Goal: Transaction & Acquisition: Purchase product/service

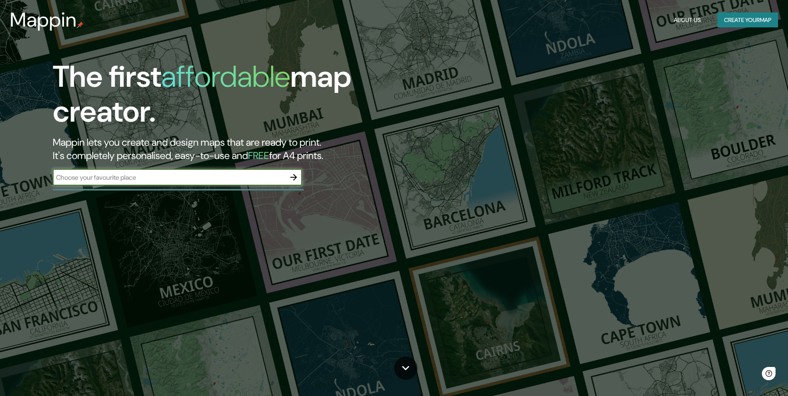
click at [235, 182] on input "text" at bounding box center [169, 178] width 233 height 10
type input "huancan"
click at [295, 180] on icon "button" at bounding box center [294, 177] width 10 height 10
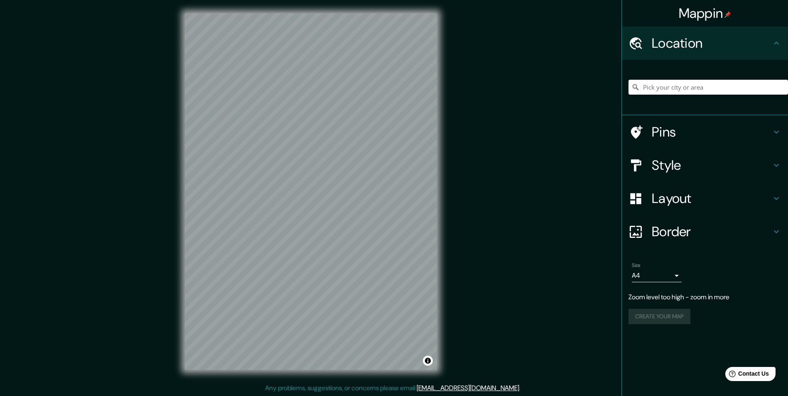
click at [662, 91] on input "Pick your city or area" at bounding box center [709, 87] width 160 height 15
click at [779, 158] on div "Style" at bounding box center [705, 165] width 166 height 33
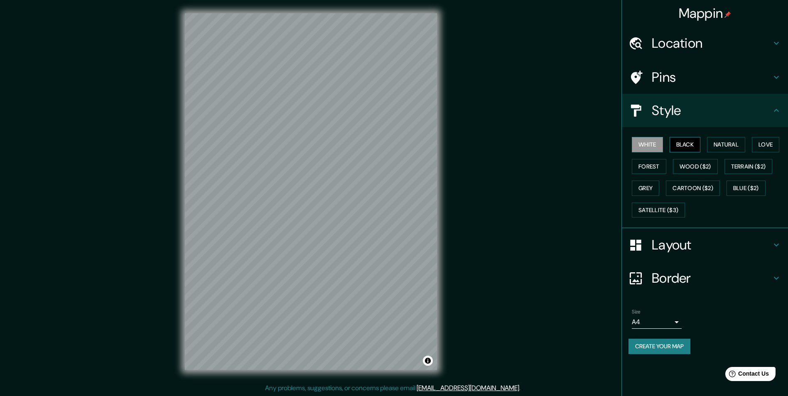
click at [691, 147] on button "Black" at bounding box center [685, 144] width 31 height 15
click at [722, 143] on button "Natural" at bounding box center [726, 144] width 38 height 15
click at [758, 149] on button "Love" at bounding box center [765, 144] width 27 height 15
click at [724, 148] on button "Natural" at bounding box center [726, 144] width 38 height 15
click at [719, 44] on h4 "Location" at bounding box center [712, 43] width 120 height 17
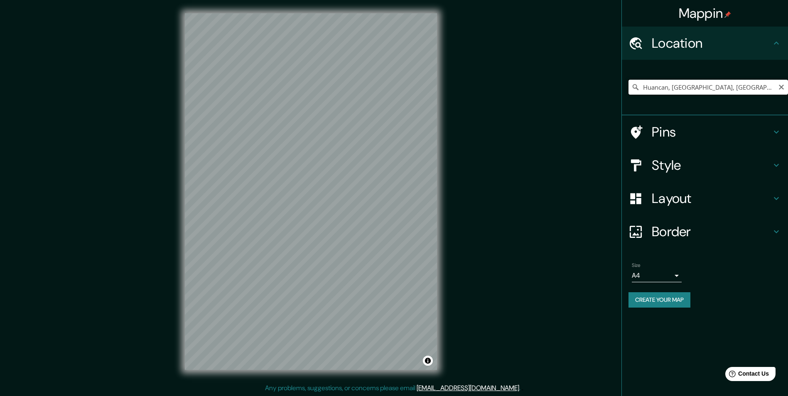
click at [768, 84] on input "Huancan, [GEOGRAPHIC_DATA], [GEOGRAPHIC_DATA]" at bounding box center [709, 87] width 160 height 15
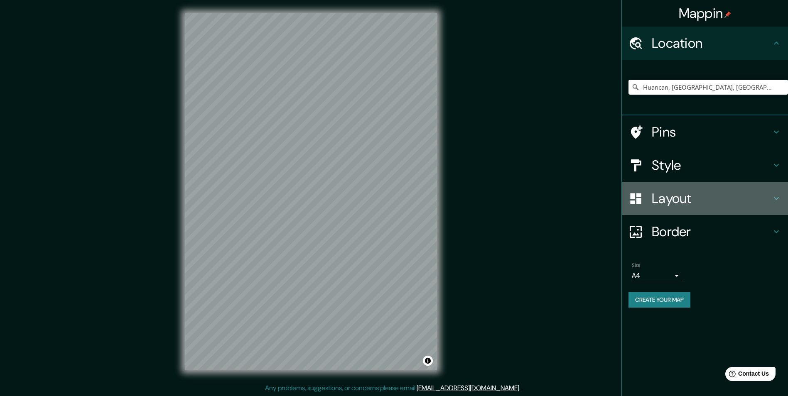
click at [709, 199] on h4 "Layout" at bounding box center [712, 198] width 120 height 17
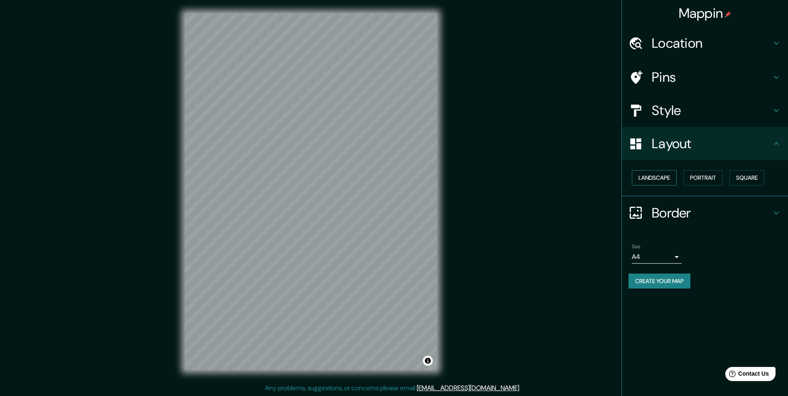
click at [660, 176] on button "Landscape" at bounding box center [654, 177] width 45 height 15
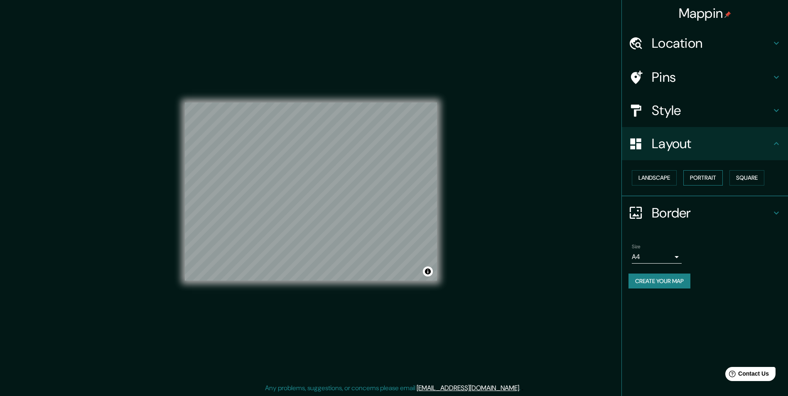
click at [699, 176] on button "Portrait" at bounding box center [703, 177] width 39 height 15
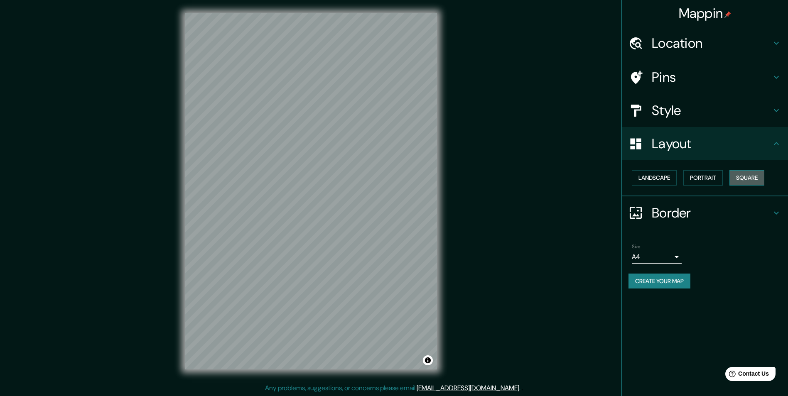
click at [743, 176] on button "Square" at bounding box center [747, 177] width 35 height 15
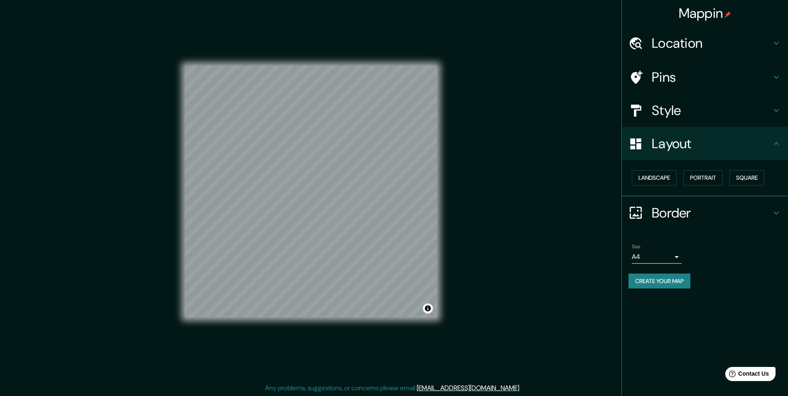
click at [752, 135] on h4 "Layout" at bounding box center [712, 143] width 120 height 17
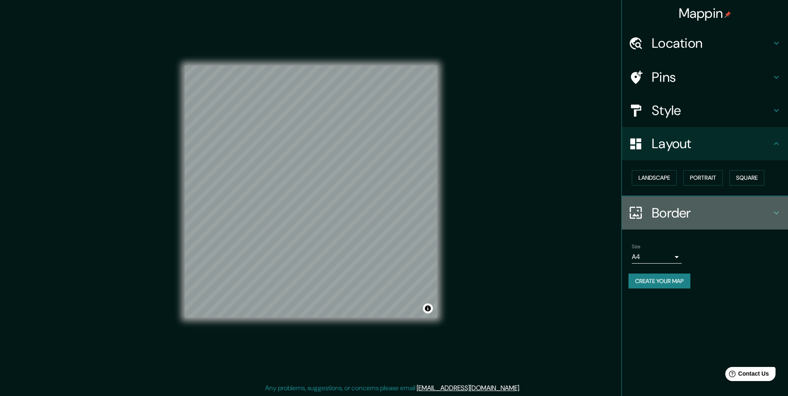
click at [682, 211] on h4 "Border" at bounding box center [712, 213] width 120 height 17
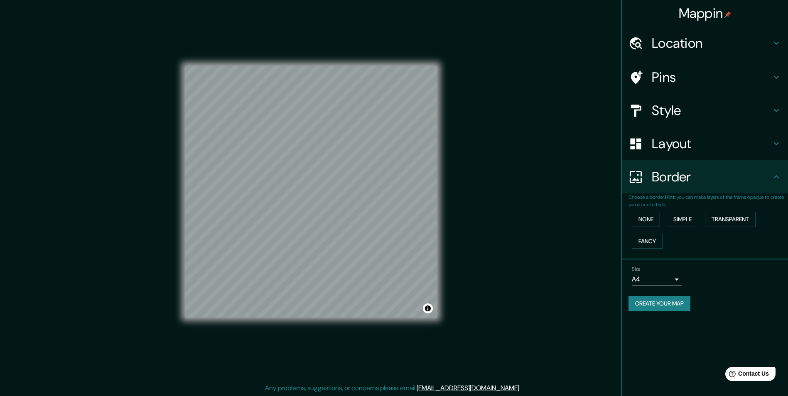
click at [655, 218] on button "None" at bounding box center [646, 219] width 28 height 15
click at [683, 219] on button "Simple" at bounding box center [683, 219] width 32 height 15
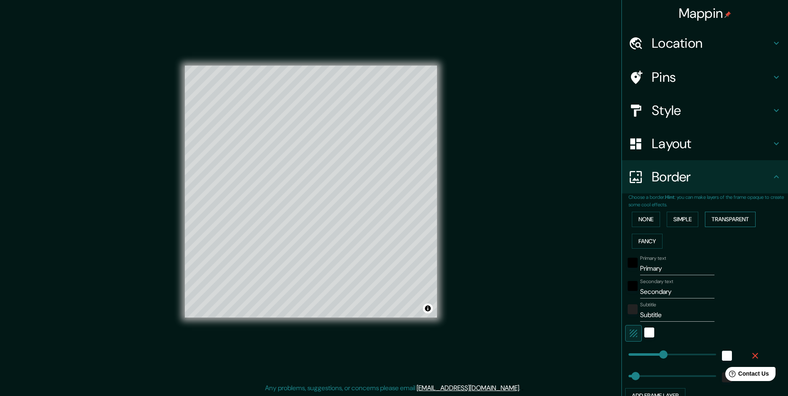
click at [725, 217] on button "Transparent" at bounding box center [730, 219] width 51 height 15
click at [645, 239] on button "Fancy" at bounding box center [647, 241] width 31 height 15
click at [652, 220] on button "None" at bounding box center [646, 219] width 28 height 15
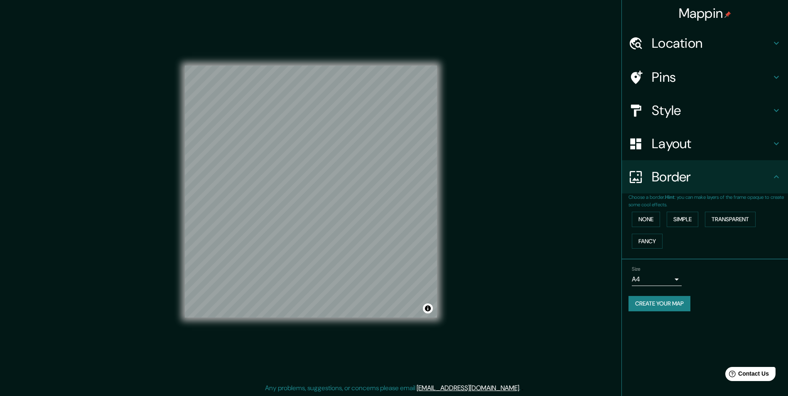
click at [686, 43] on h4 "Location" at bounding box center [712, 43] width 120 height 17
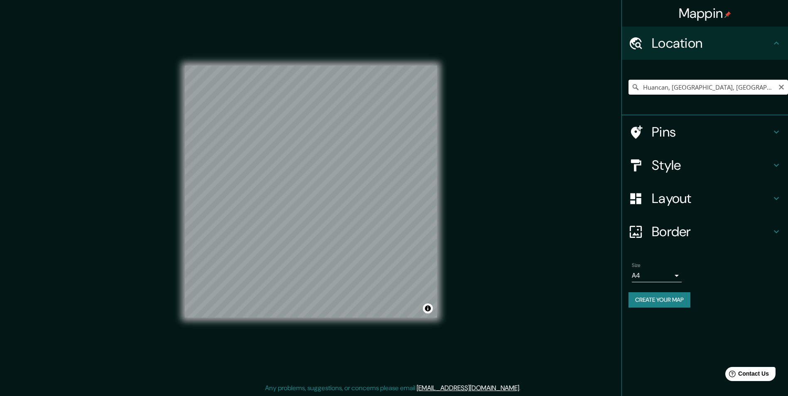
click at [763, 89] on input "Huancan, [GEOGRAPHIC_DATA], [GEOGRAPHIC_DATA]" at bounding box center [709, 87] width 160 height 15
click at [716, 207] on h4 "Layout" at bounding box center [712, 198] width 120 height 17
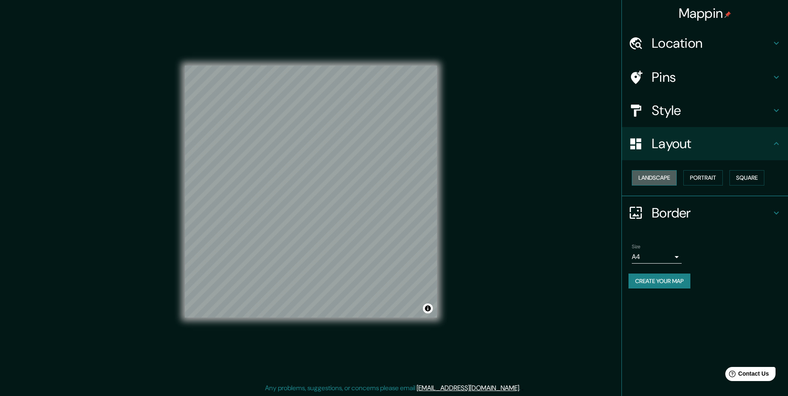
click at [664, 179] on button "Landscape" at bounding box center [654, 177] width 45 height 15
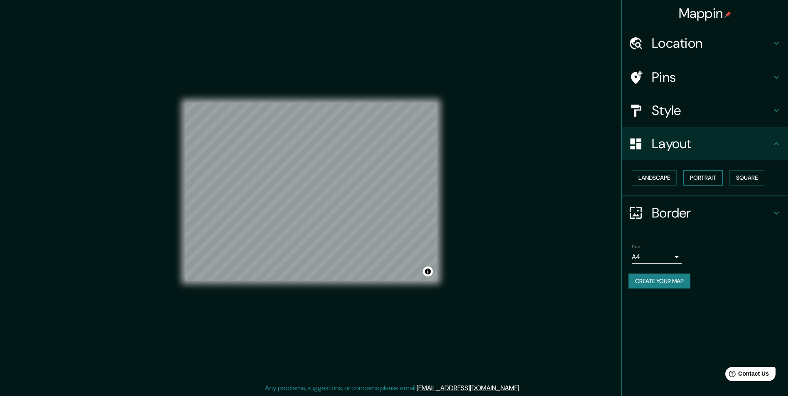
click at [700, 173] on button "Portrait" at bounding box center [703, 177] width 39 height 15
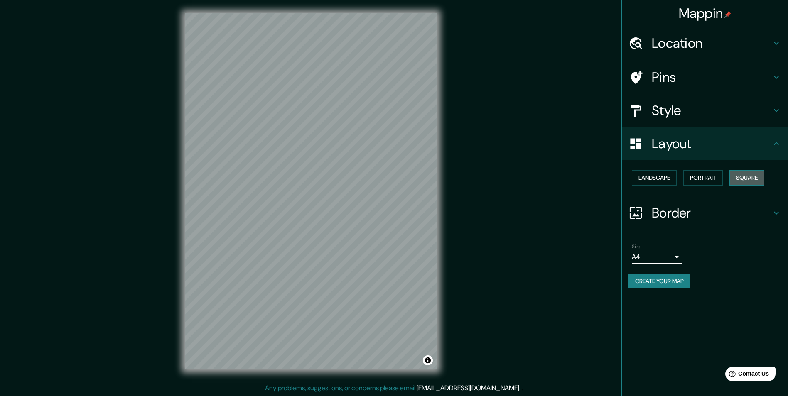
click at [759, 179] on button "Square" at bounding box center [747, 177] width 35 height 15
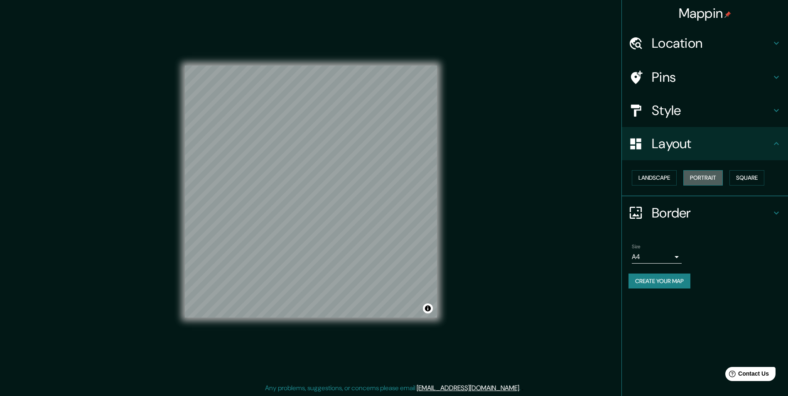
click at [716, 173] on button "Portrait" at bounding box center [703, 177] width 39 height 15
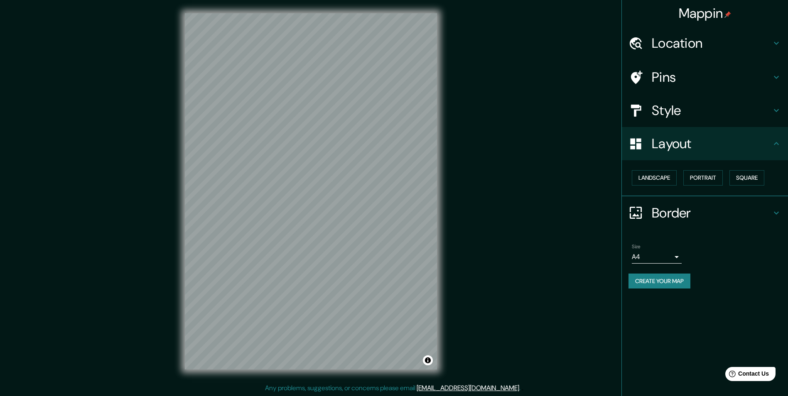
click at [699, 49] on h4 "Location" at bounding box center [712, 43] width 120 height 17
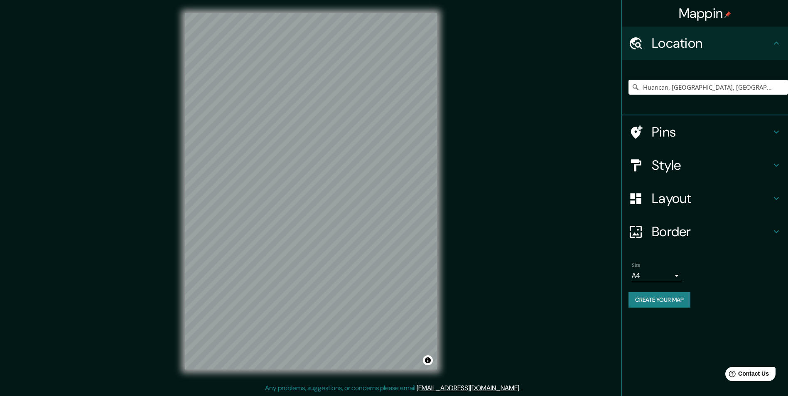
click at [699, 49] on h4 "Location" at bounding box center [712, 43] width 120 height 17
click at [692, 161] on h4 "Style" at bounding box center [712, 165] width 120 height 17
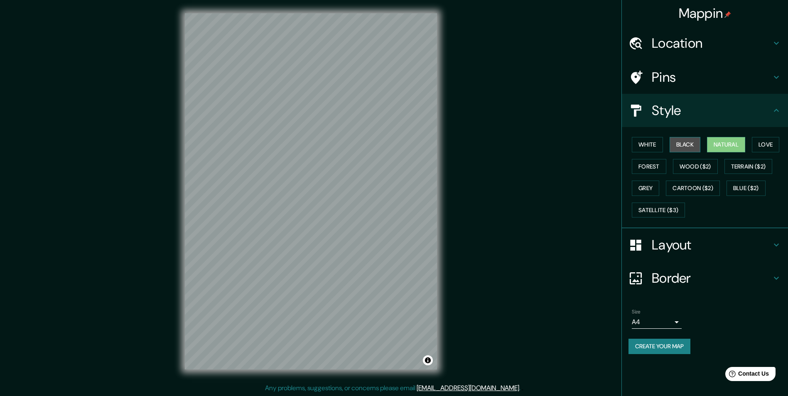
click at [680, 144] on button "Black" at bounding box center [685, 144] width 31 height 15
click at [768, 165] on button "Terrain ($2)" at bounding box center [749, 166] width 48 height 15
click at [763, 182] on button "Blue ($2)" at bounding box center [746, 188] width 39 height 15
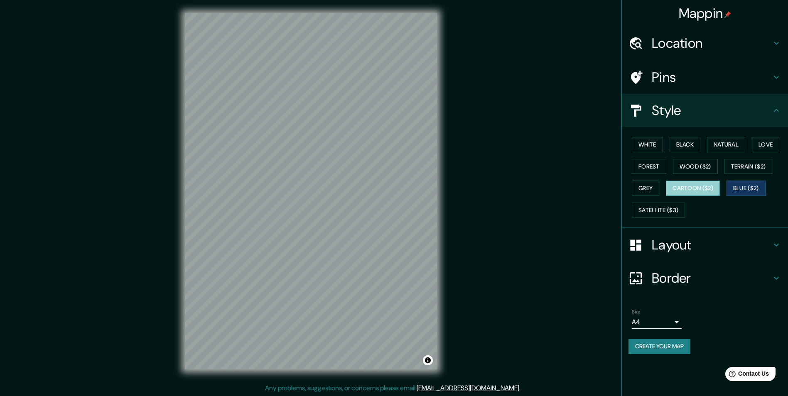
click at [705, 194] on button "Cartoon ($2)" at bounding box center [693, 188] width 54 height 15
click at [669, 211] on button "Satellite ($3)" at bounding box center [658, 210] width 53 height 15
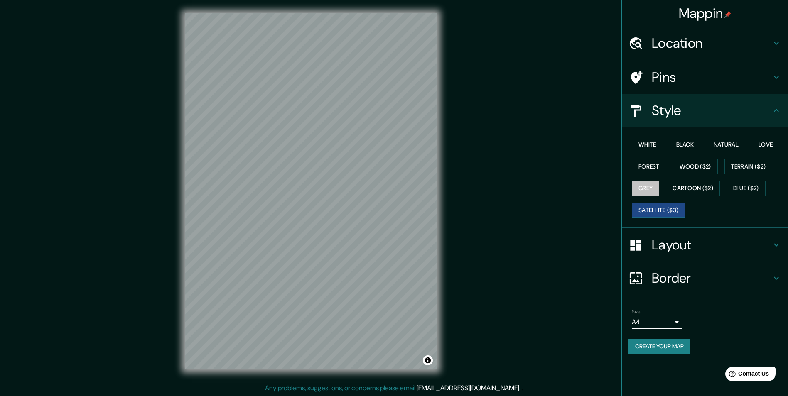
click at [657, 184] on button "Grey" at bounding box center [645, 188] width 27 height 15
click at [683, 142] on button "Black" at bounding box center [685, 144] width 31 height 15
click at [764, 41] on h4 "Location" at bounding box center [712, 43] width 120 height 17
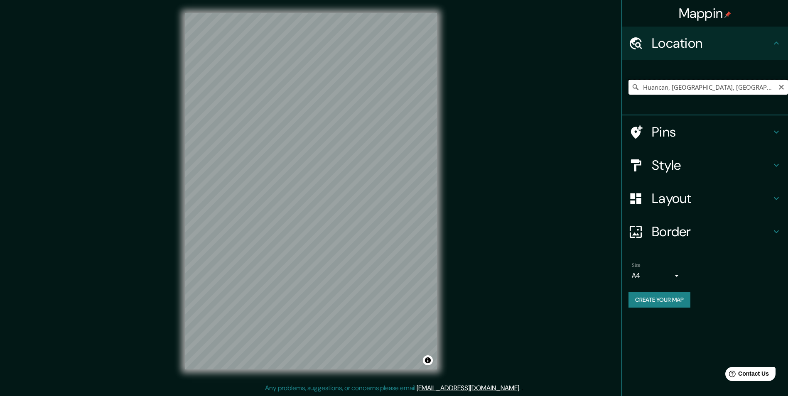
click at [766, 89] on input "Huancan, [GEOGRAPHIC_DATA], [GEOGRAPHIC_DATA]" at bounding box center [709, 87] width 160 height 15
click at [765, 83] on input "Huancan, [GEOGRAPHIC_DATA], [GEOGRAPHIC_DATA]" at bounding box center [709, 87] width 160 height 15
click at [770, 89] on input "Huancan, [GEOGRAPHIC_DATA], [GEOGRAPHIC_DATA]" at bounding box center [709, 87] width 160 height 15
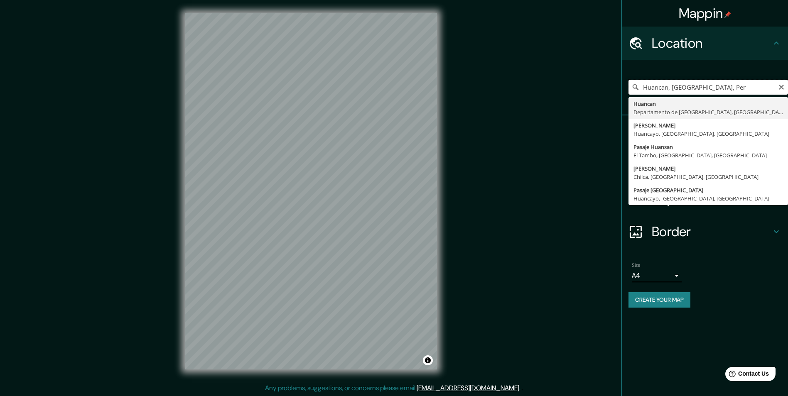
click at [770, 89] on input "Huancan, [GEOGRAPHIC_DATA], Per" at bounding box center [709, 87] width 160 height 15
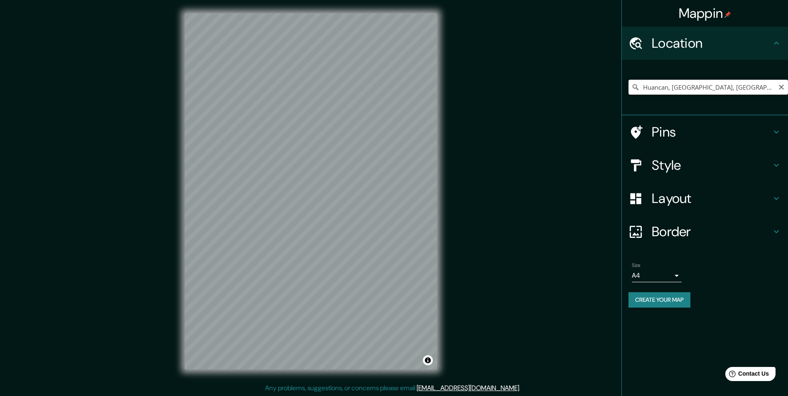
click at [757, 92] on input "Huancan, [GEOGRAPHIC_DATA], [GEOGRAPHIC_DATA]" at bounding box center [709, 87] width 160 height 15
click at [766, 93] on input "Huancan, [GEOGRAPHIC_DATA], [GEOGRAPHIC_DATA]" at bounding box center [709, 87] width 160 height 15
click at [720, 137] on h4 "Pins" at bounding box center [712, 132] width 120 height 17
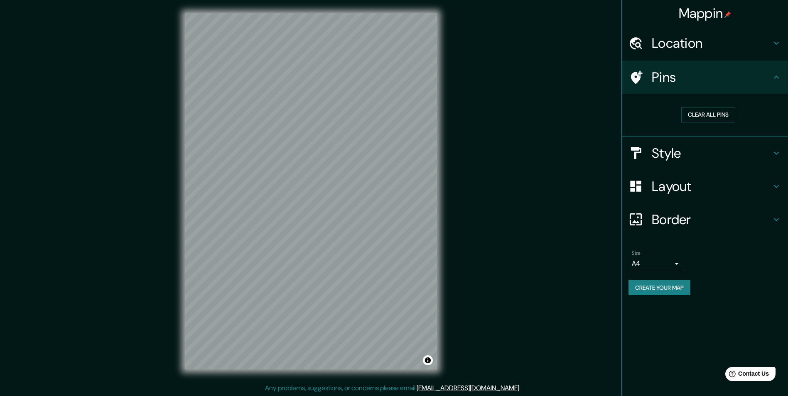
click at [755, 44] on h4 "Location" at bounding box center [712, 43] width 120 height 17
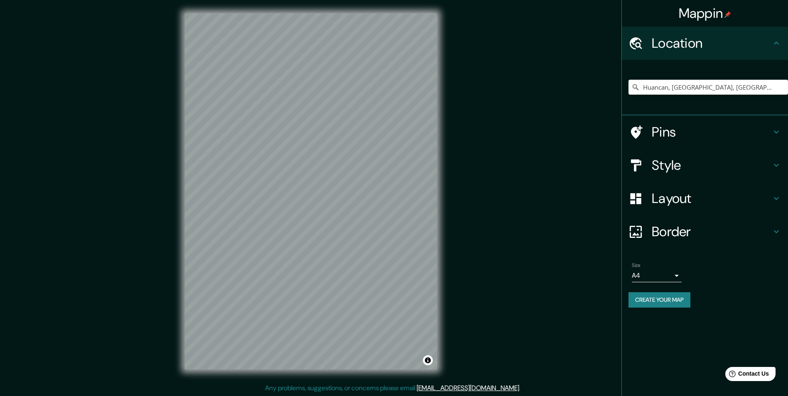
click at [728, 124] on h4 "Pins" at bounding box center [712, 132] width 120 height 17
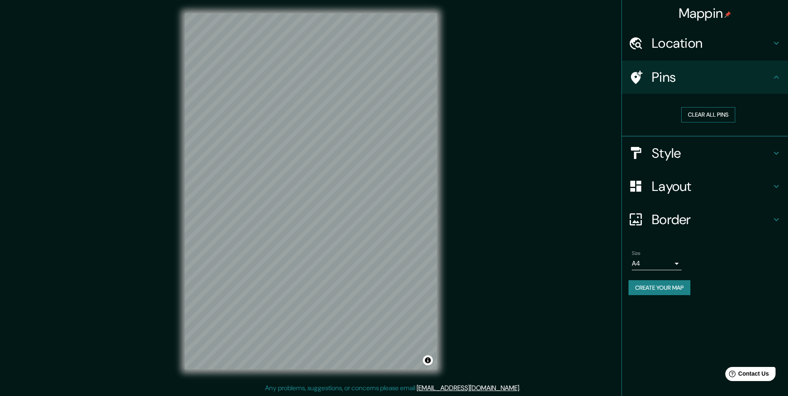
click at [710, 116] on button "Clear all pins" at bounding box center [709, 114] width 54 height 15
click at [723, 40] on h4 "Location" at bounding box center [712, 43] width 120 height 17
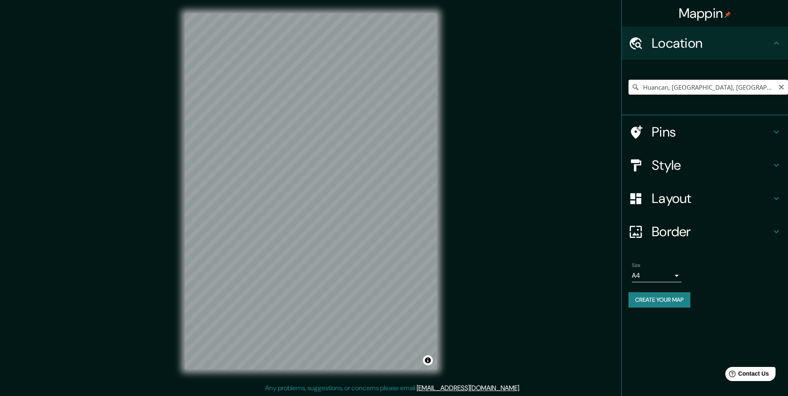
click at [762, 92] on input "Huancan, [GEOGRAPHIC_DATA], [GEOGRAPHIC_DATA]" at bounding box center [709, 87] width 160 height 15
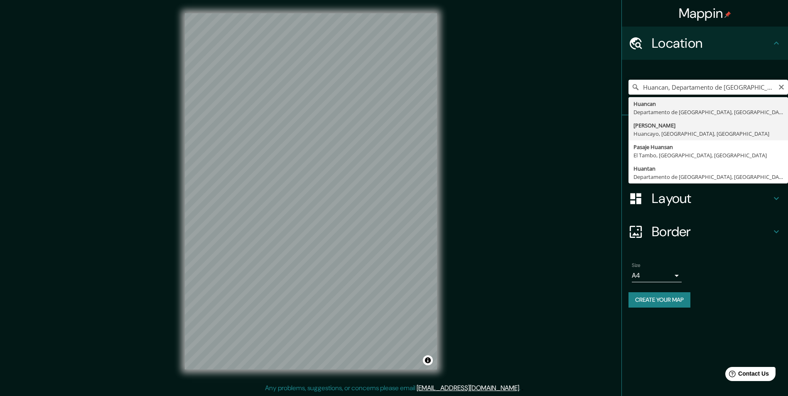
type input "[PERSON_NAME], [GEOGRAPHIC_DATA], [GEOGRAPHIC_DATA], [GEOGRAPHIC_DATA]"
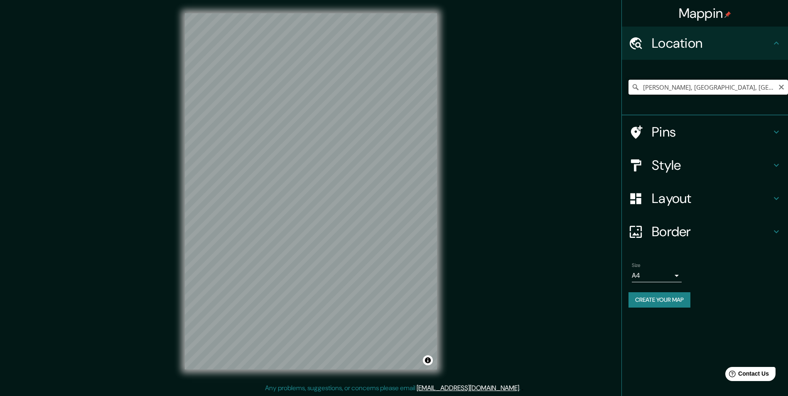
click at [773, 90] on input "[PERSON_NAME], [GEOGRAPHIC_DATA], [GEOGRAPHIC_DATA], [GEOGRAPHIC_DATA]" at bounding box center [709, 87] width 160 height 15
click at [775, 90] on input "[PERSON_NAME], [GEOGRAPHIC_DATA], [GEOGRAPHIC_DATA], [GEOGRAPHIC_DATA]" at bounding box center [709, 87] width 160 height 15
click at [782, 89] on icon "Clear" at bounding box center [781, 87] width 7 height 7
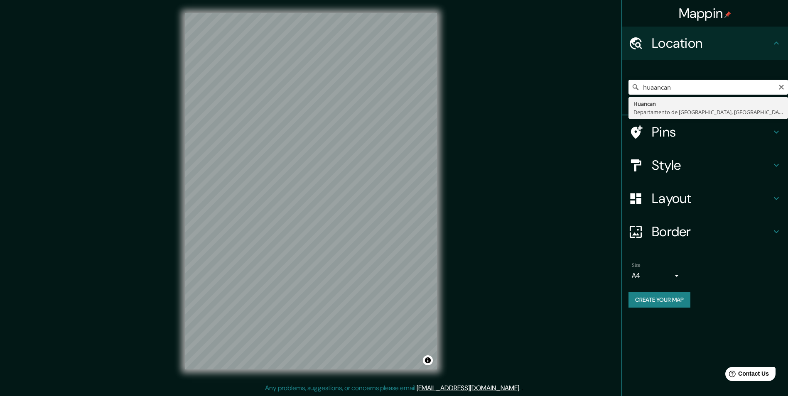
type input "Huancan, [GEOGRAPHIC_DATA], [GEOGRAPHIC_DATA]"
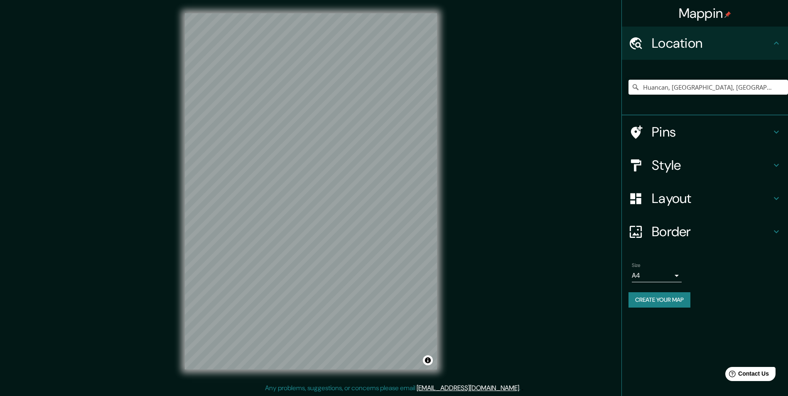
click at [666, 310] on div "Size A4 single Create your map" at bounding box center [705, 286] width 153 height 55
click at [667, 304] on button "Create your map" at bounding box center [660, 300] width 62 height 15
click at [670, 301] on div "Create your map" at bounding box center [705, 300] width 153 height 15
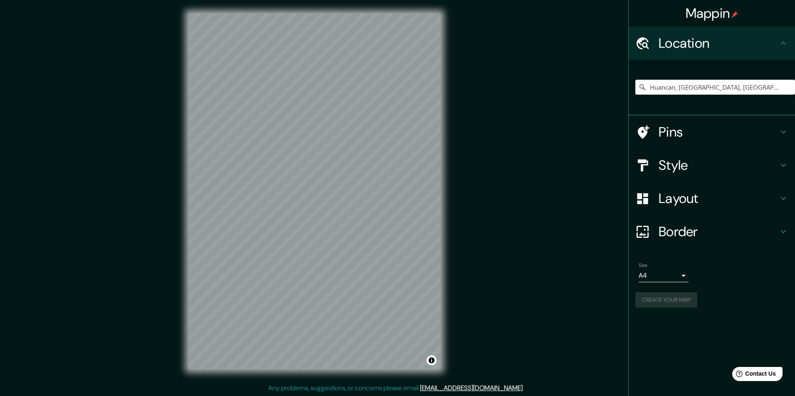
click at [676, 273] on body "Mappin Location [GEOGRAPHIC_DATA], [GEOGRAPHIC_DATA], [GEOGRAPHIC_DATA] Pins St…" at bounding box center [397, 198] width 795 height 396
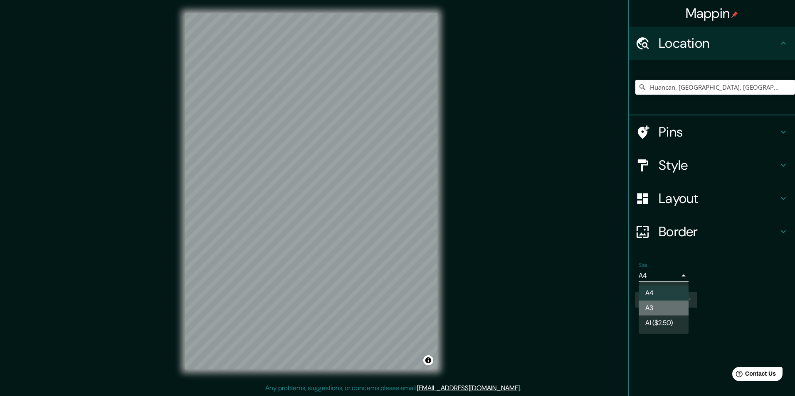
click at [672, 306] on li "A3" at bounding box center [663, 308] width 50 height 15
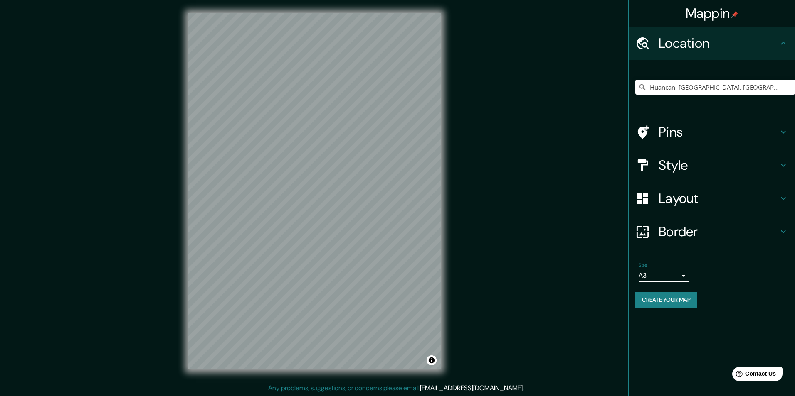
click at [674, 275] on body "Mappin Location [GEOGRAPHIC_DATA], [GEOGRAPHIC_DATA], [GEOGRAPHIC_DATA] Pins St…" at bounding box center [397, 198] width 795 height 396
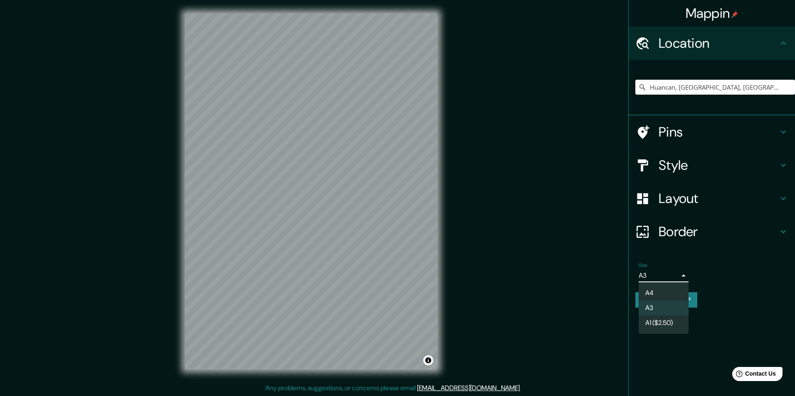
click at [660, 293] on li "A4" at bounding box center [663, 293] width 50 height 15
type input "single"
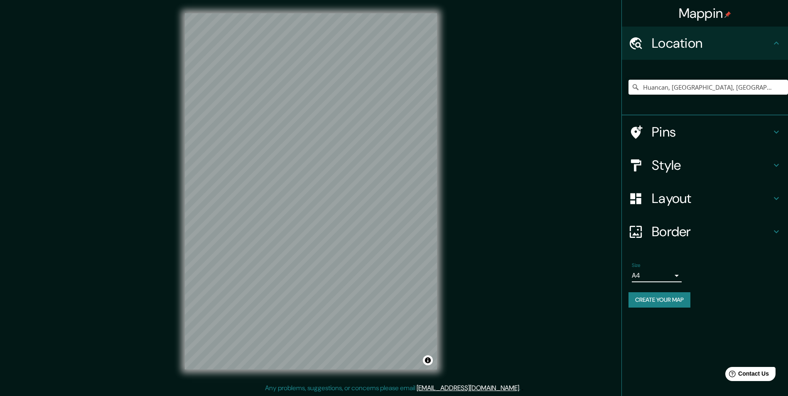
click at [683, 302] on button "Create your map" at bounding box center [660, 300] width 62 height 15
